Goal: Find contact information: Find contact information

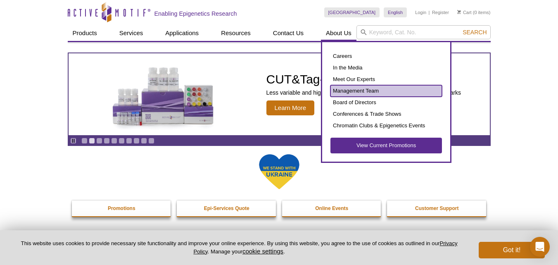
click at [343, 90] on link "Management Team" at bounding box center [387, 91] width 112 height 12
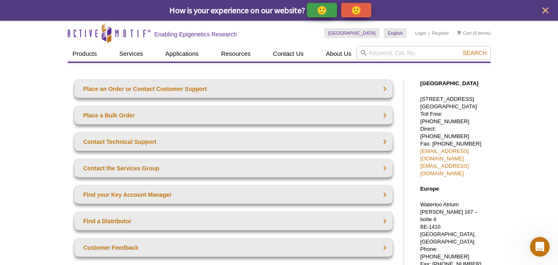
drag, startPoint x: 419, startPoint y: 97, endPoint x: 474, endPoint y: 117, distance: 58.6
copy p "[STREET_ADDRESS]"
drag, startPoint x: 485, startPoint y: 124, endPoint x: 444, endPoint y: 122, distance: 40.9
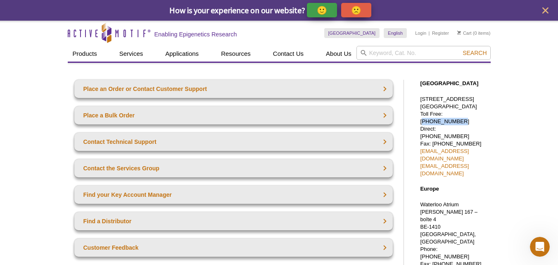
click at [444, 122] on p "[STREET_ADDRESS] Toll Free: [PHONE_NUMBER] Direct: [PHONE_NUMBER] Fax: [PHONE_N…" at bounding box center [454, 136] width 66 height 82
copy p "[PHONE_NUMBER]"
drag, startPoint x: 438, startPoint y: 127, endPoint x: 474, endPoint y: 130, distance: 35.3
click at [474, 130] on p "[STREET_ADDRESS] Toll Free: [PHONE_NUMBER] Direct: [PHONE_NUMBER] Fax: [PHONE_N…" at bounding box center [454, 136] width 66 height 82
copy p "[PHONE_NUMBER]"
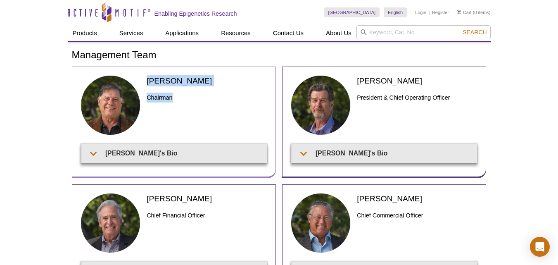
drag, startPoint x: 146, startPoint y: 79, endPoint x: 176, endPoint y: 99, distance: 35.9
click at [176, 99] on div "Joe Fernandez Chairman" at bounding box center [174, 109] width 187 height 69
copy div "Joe Fernandez Chairman"
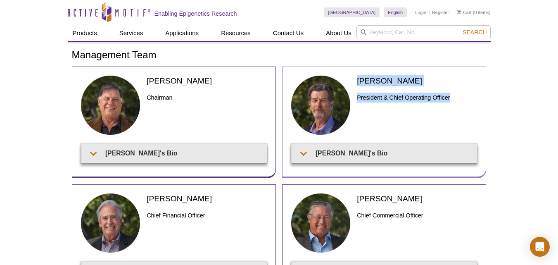
drag, startPoint x: 356, startPoint y: 82, endPoint x: 453, endPoint y: 98, distance: 98.4
click at [453, 98] on div "Ted DeFrank President & Chief Operating Officer" at bounding box center [384, 109] width 187 height 69
copy div "Ted DeFrank President & Chief Operating Officer"
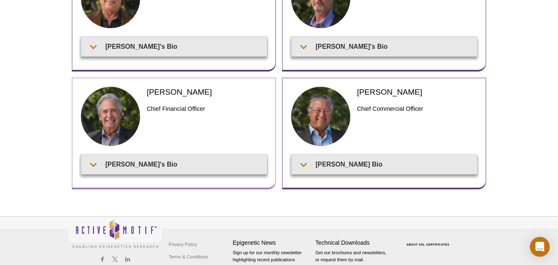
scroll to position [110, 0]
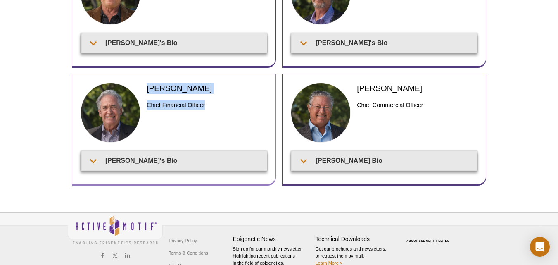
drag, startPoint x: 163, startPoint y: 95, endPoint x: 177, endPoint y: 90, distance: 14.8
click at [212, 111] on div "Patrick Yount Chief Financial Officer" at bounding box center [174, 117] width 187 height 69
copy div "Patrick Yount Chief Financial Officer"
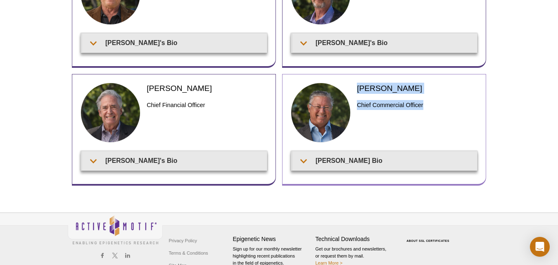
drag, startPoint x: 380, startPoint y: 96, endPoint x: 430, endPoint y: 112, distance: 52.1
click at [433, 114] on div "Fritz Eibel Chief Commercial Officer" at bounding box center [417, 114] width 120 height 62
copy div "Fritz Eibel Chief Commercial Officer"
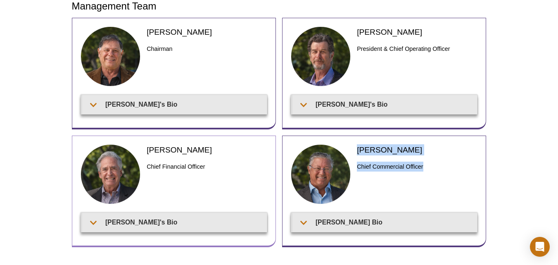
scroll to position [0, 0]
